Goal: Task Accomplishment & Management: Use online tool/utility

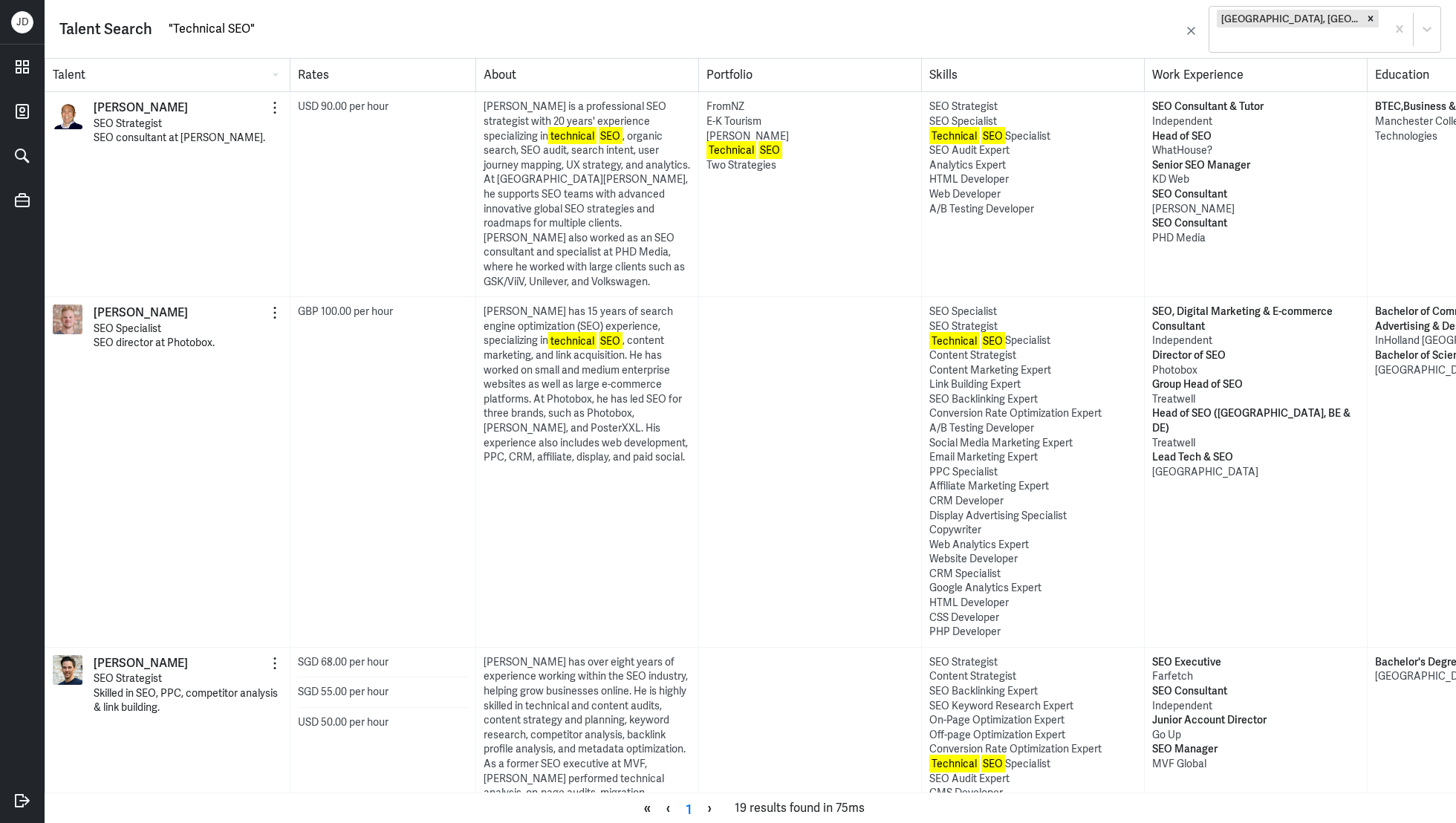
drag, startPoint x: 171, startPoint y: 18, endPoint x: 247, endPoint y: 25, distance: 76.3
click at [247, 25] on input ""Technical SEO"" at bounding box center [673, 28] width 1014 height 22
type input ""SEO Analyst""
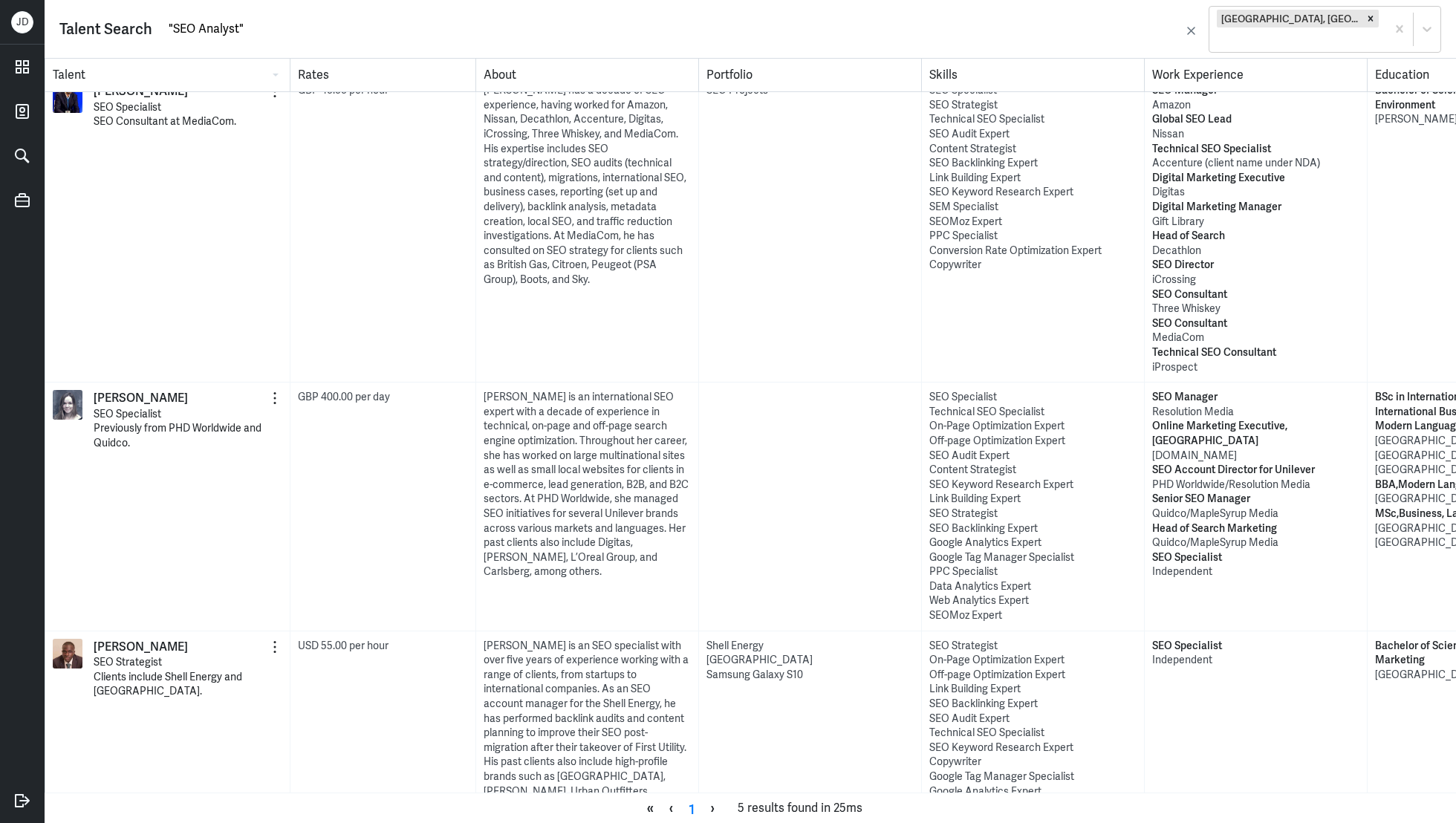
scroll to position [497, 0]
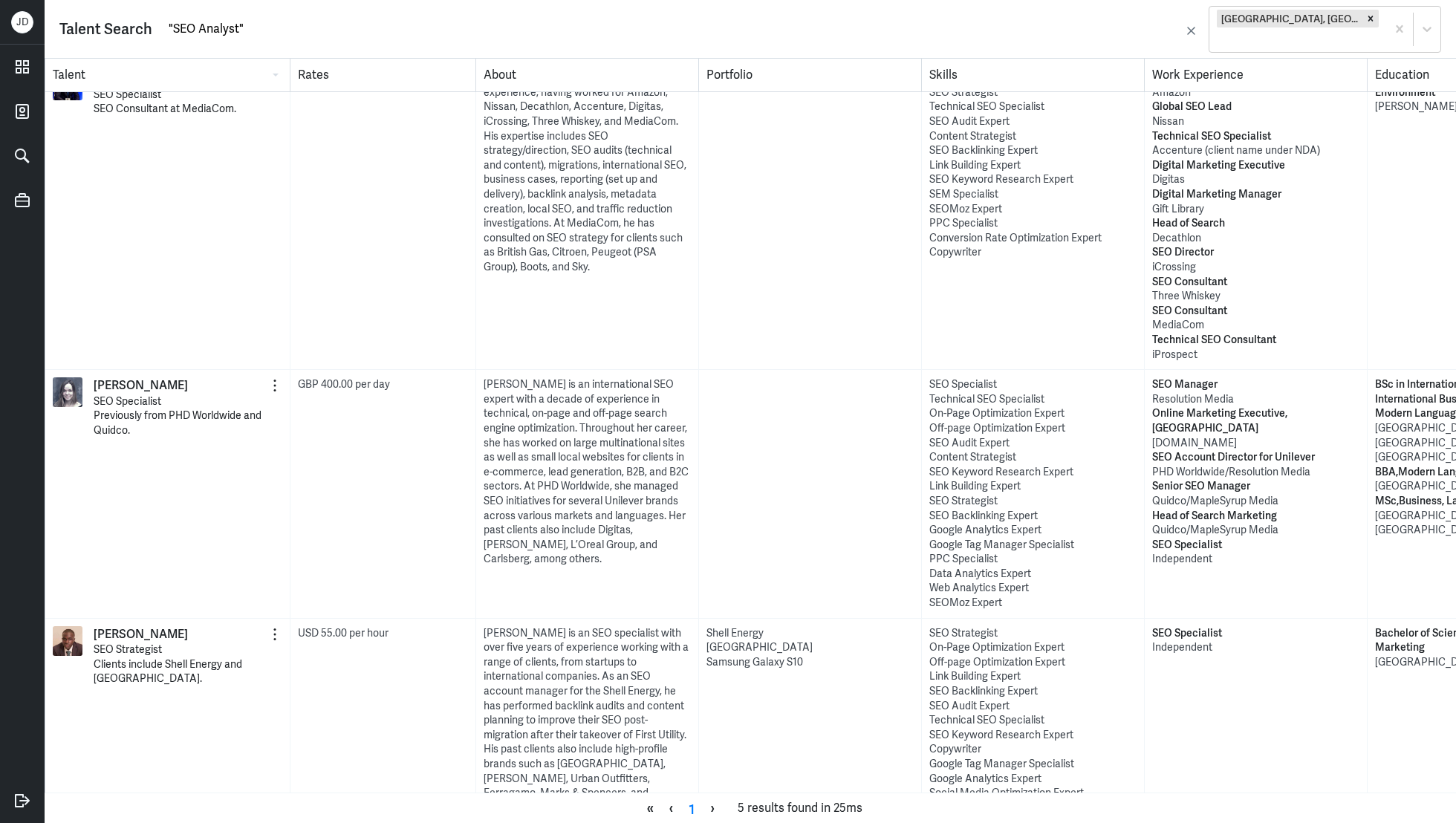
click at [196, 24] on input ""SEO Analyst"" at bounding box center [673, 28] width 1014 height 22
